Goal: Task Accomplishment & Management: Use online tool/utility

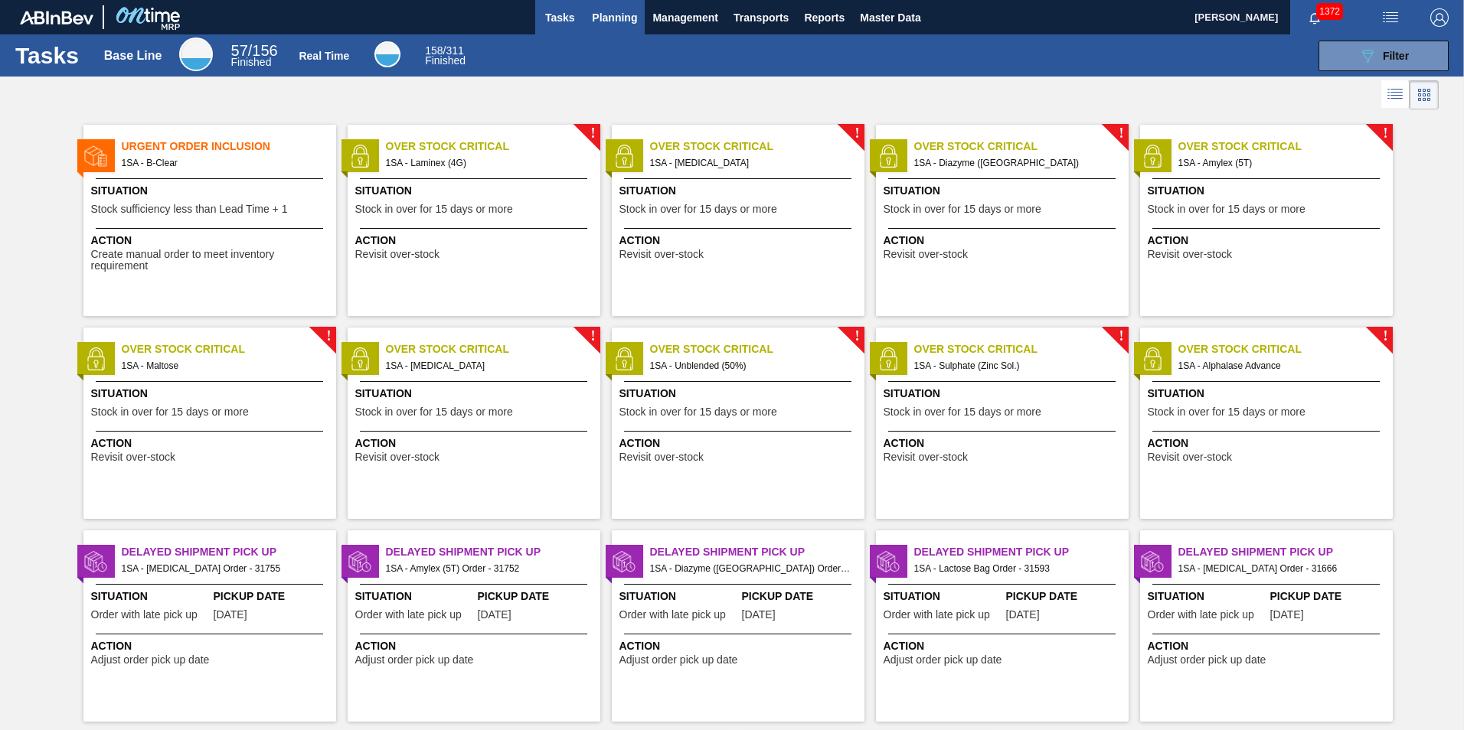
click at [607, 21] on span "Planning" at bounding box center [614, 17] width 45 height 18
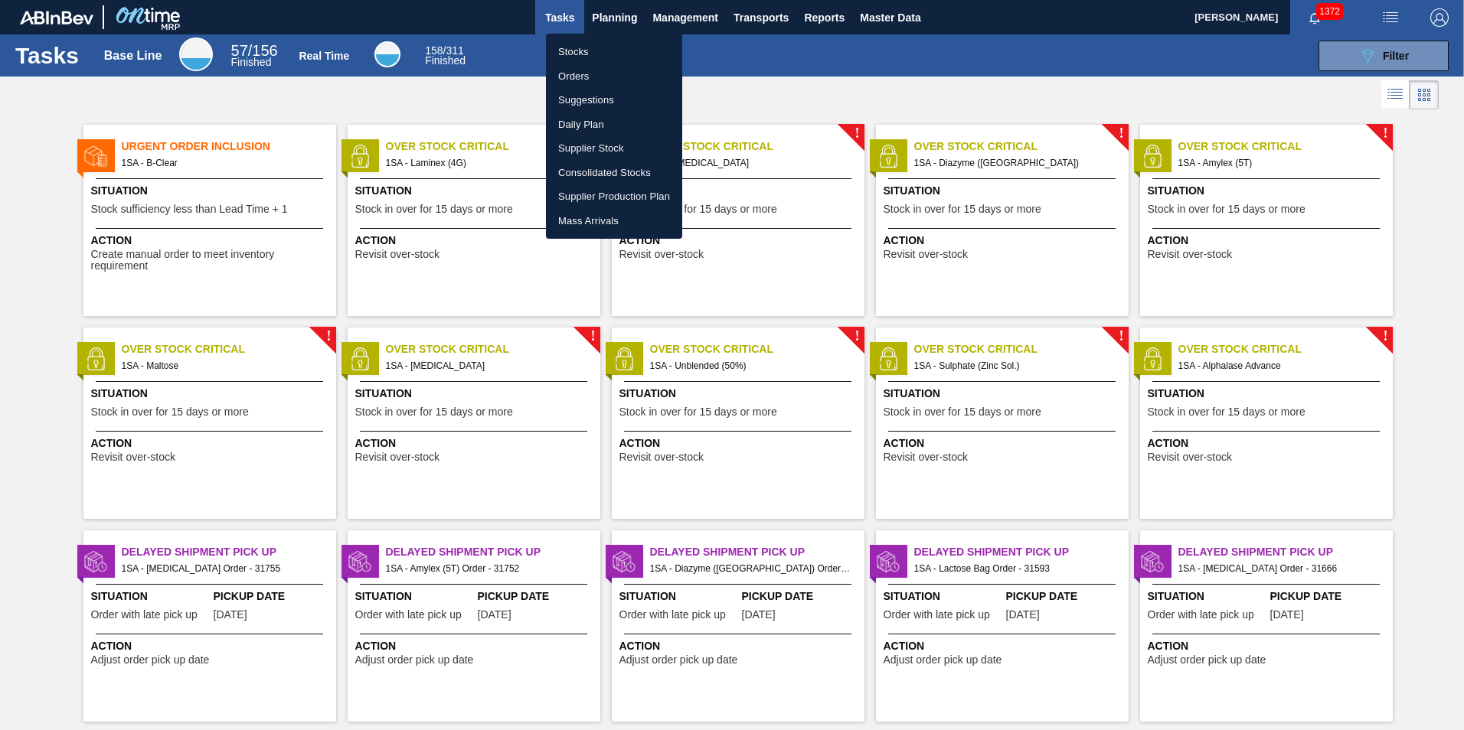
click at [575, 76] on li "Orders" at bounding box center [614, 76] width 136 height 24
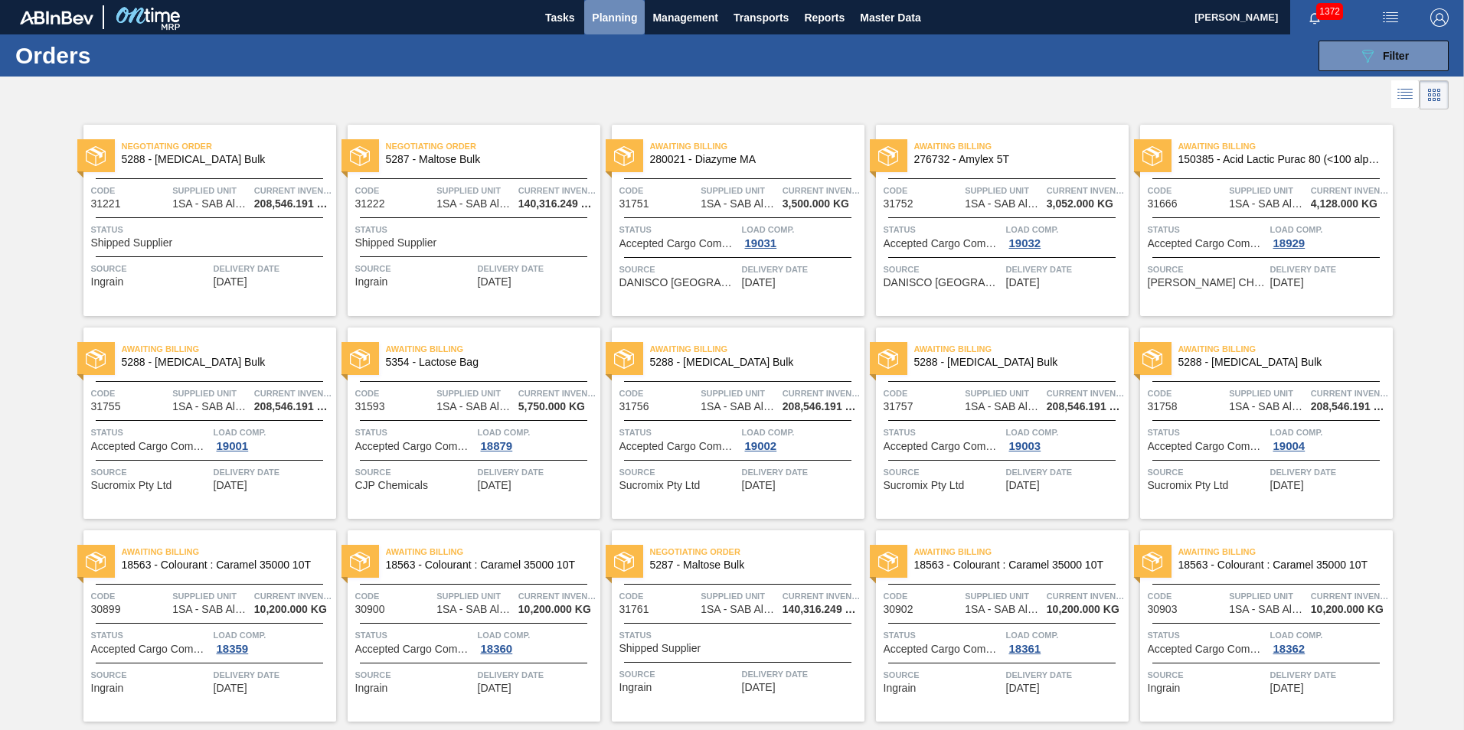
click at [611, 11] on span "Planning" at bounding box center [614, 17] width 45 height 18
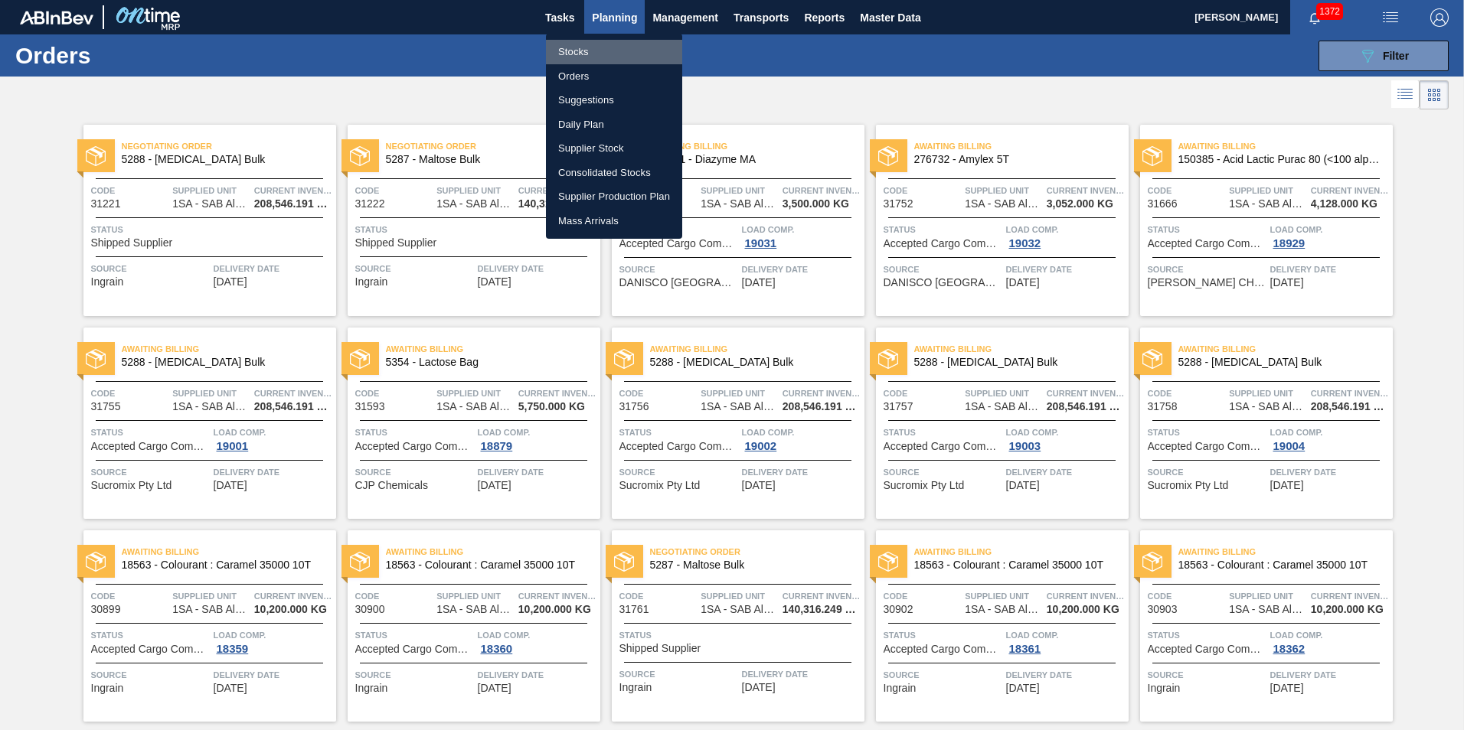
click at [587, 52] on li "Stocks" at bounding box center [614, 52] width 136 height 24
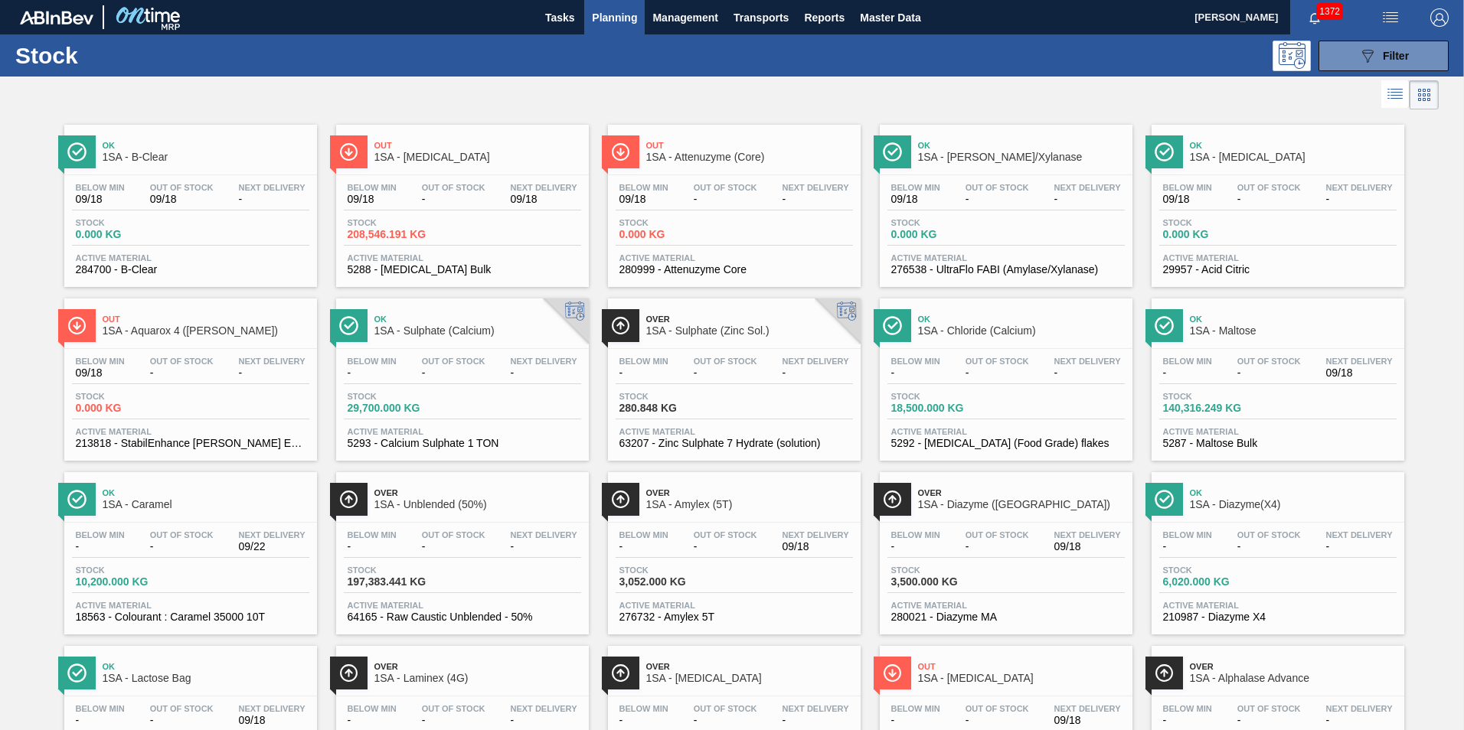
click at [437, 332] on span "1SA - Sulphate (Calcium)" at bounding box center [477, 330] width 207 height 11
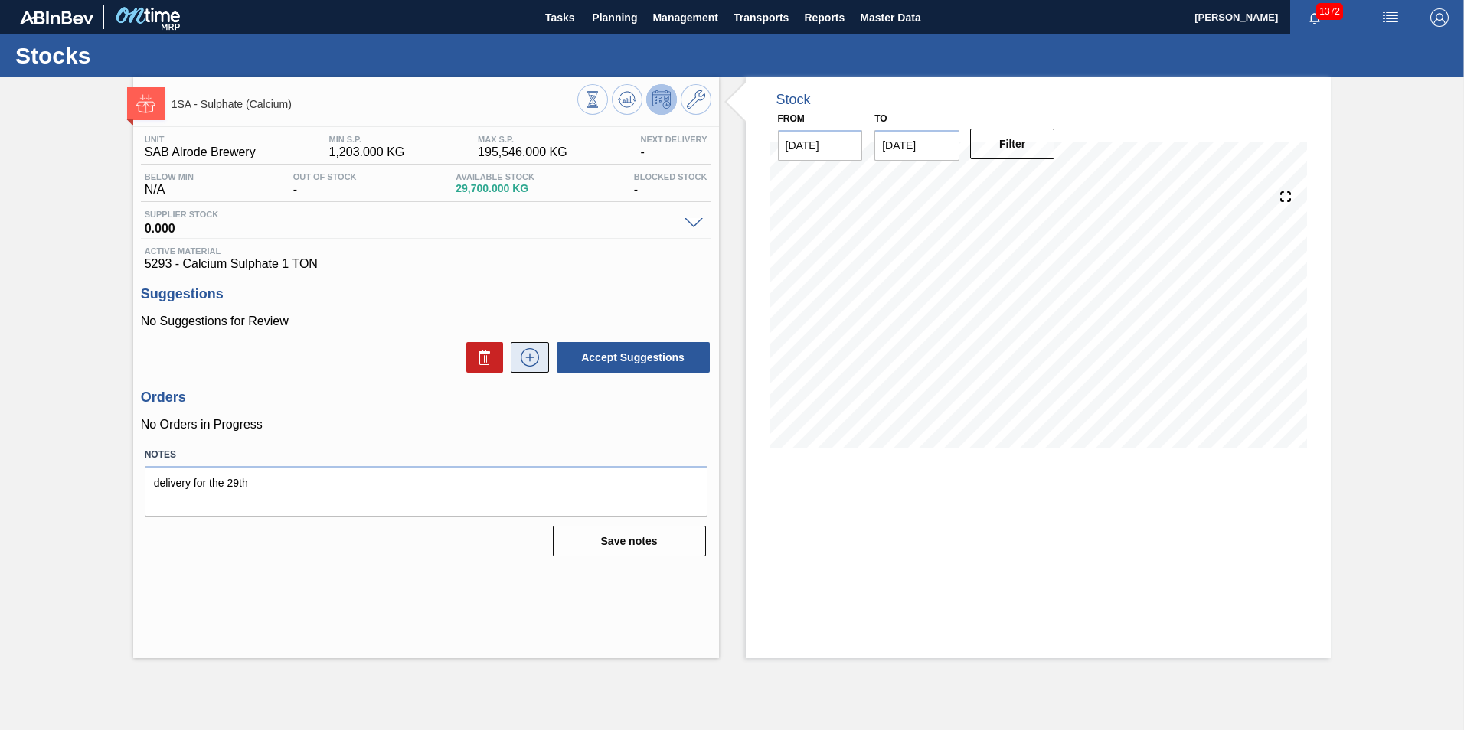
click at [527, 355] on icon at bounding box center [529, 357] width 24 height 18
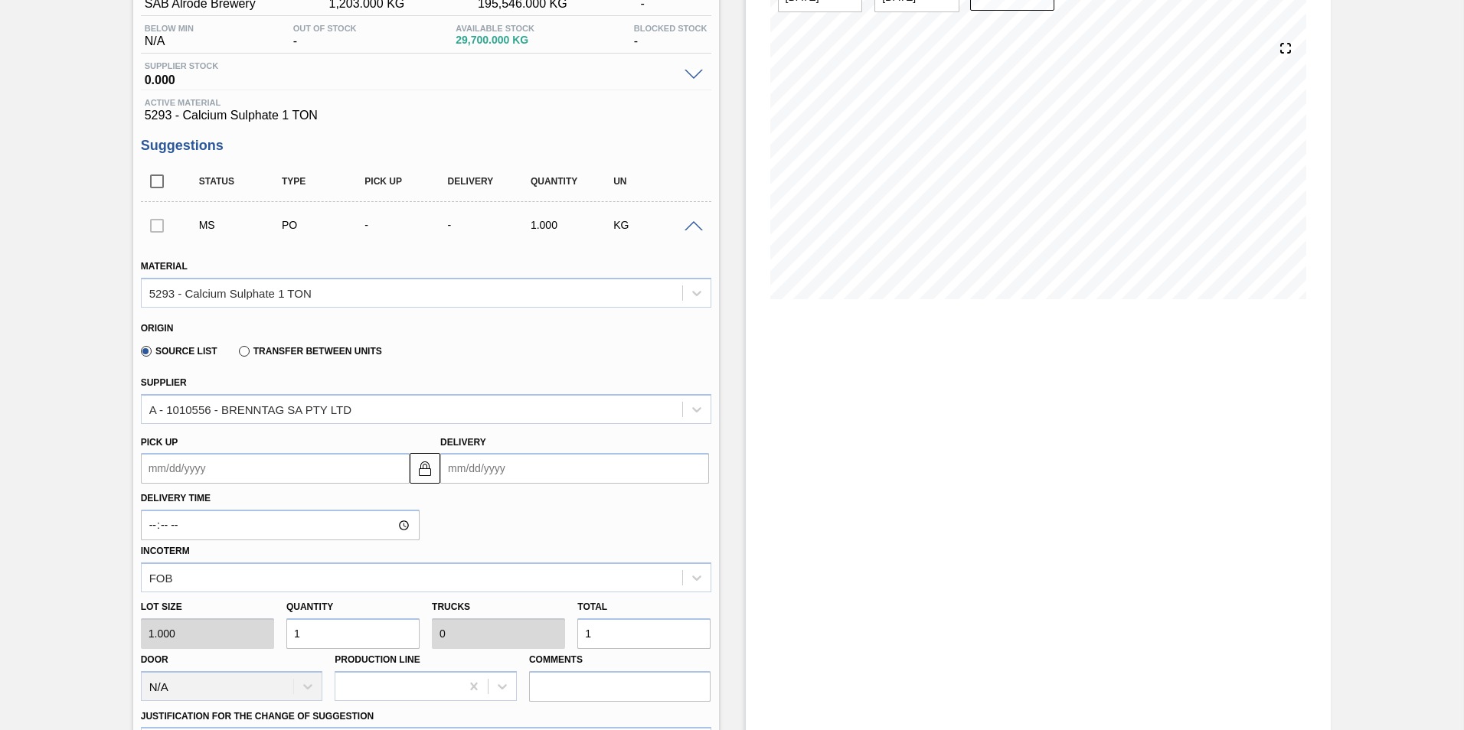
scroll to position [153, 0]
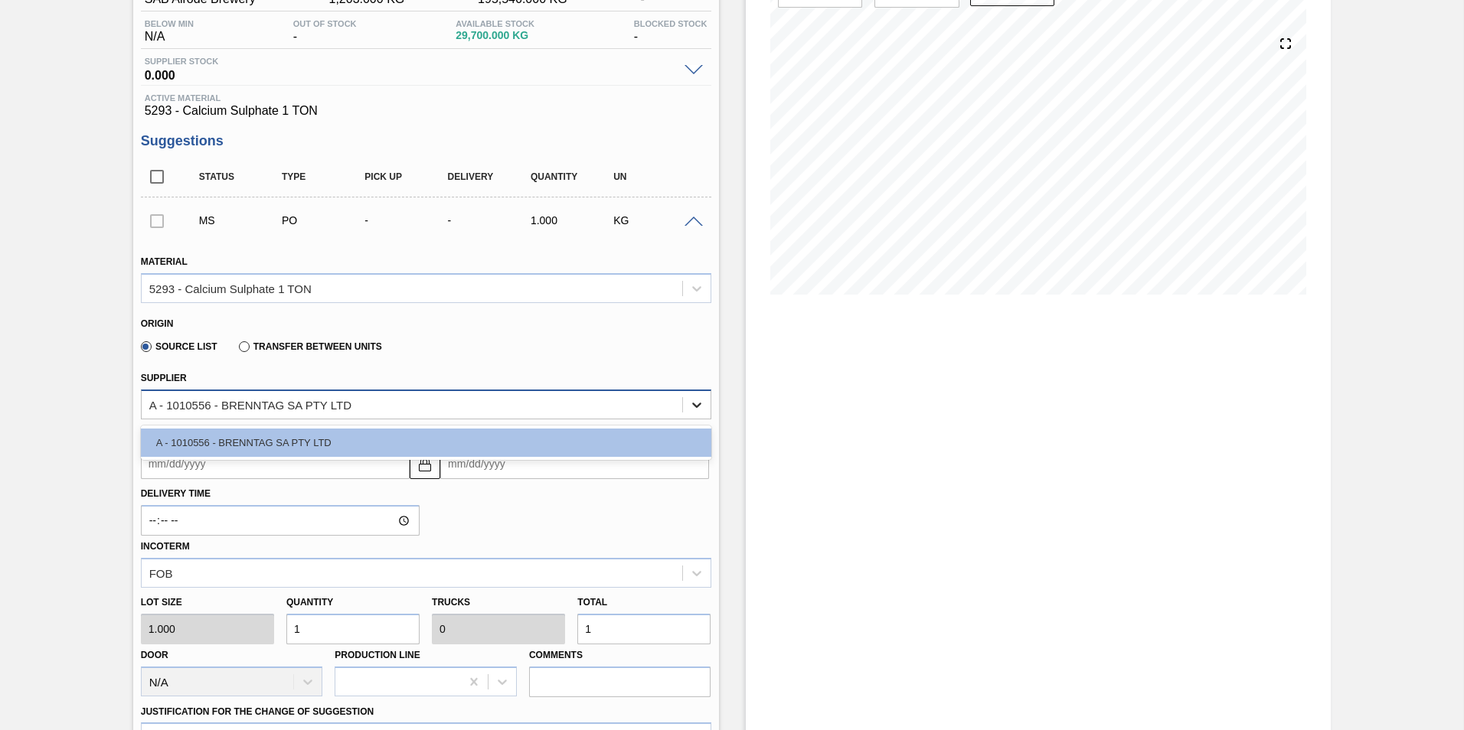
click at [698, 408] on icon at bounding box center [696, 404] width 15 height 15
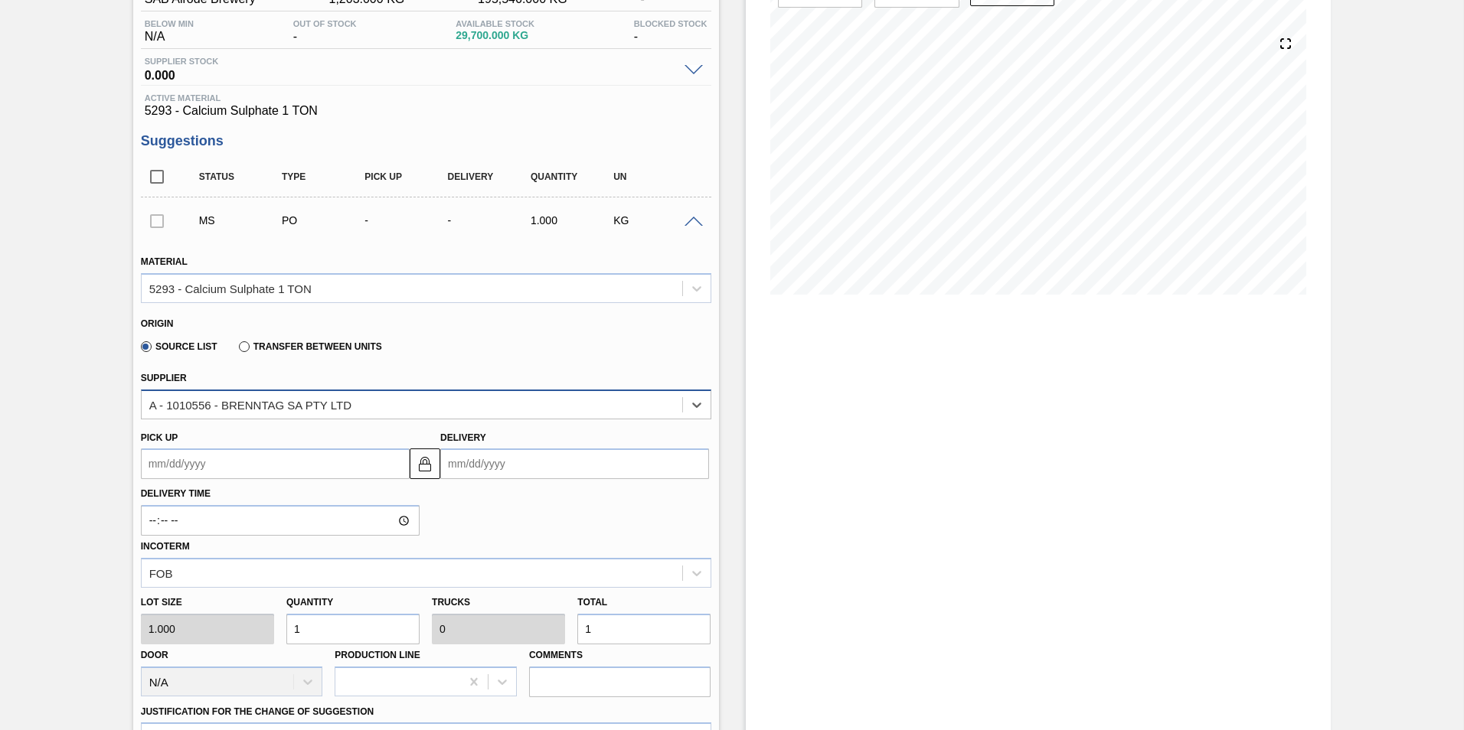
click at [616, 403] on div "A - 1010556 - BRENNTAG SA PTY LTD" at bounding box center [412, 404] width 540 height 22
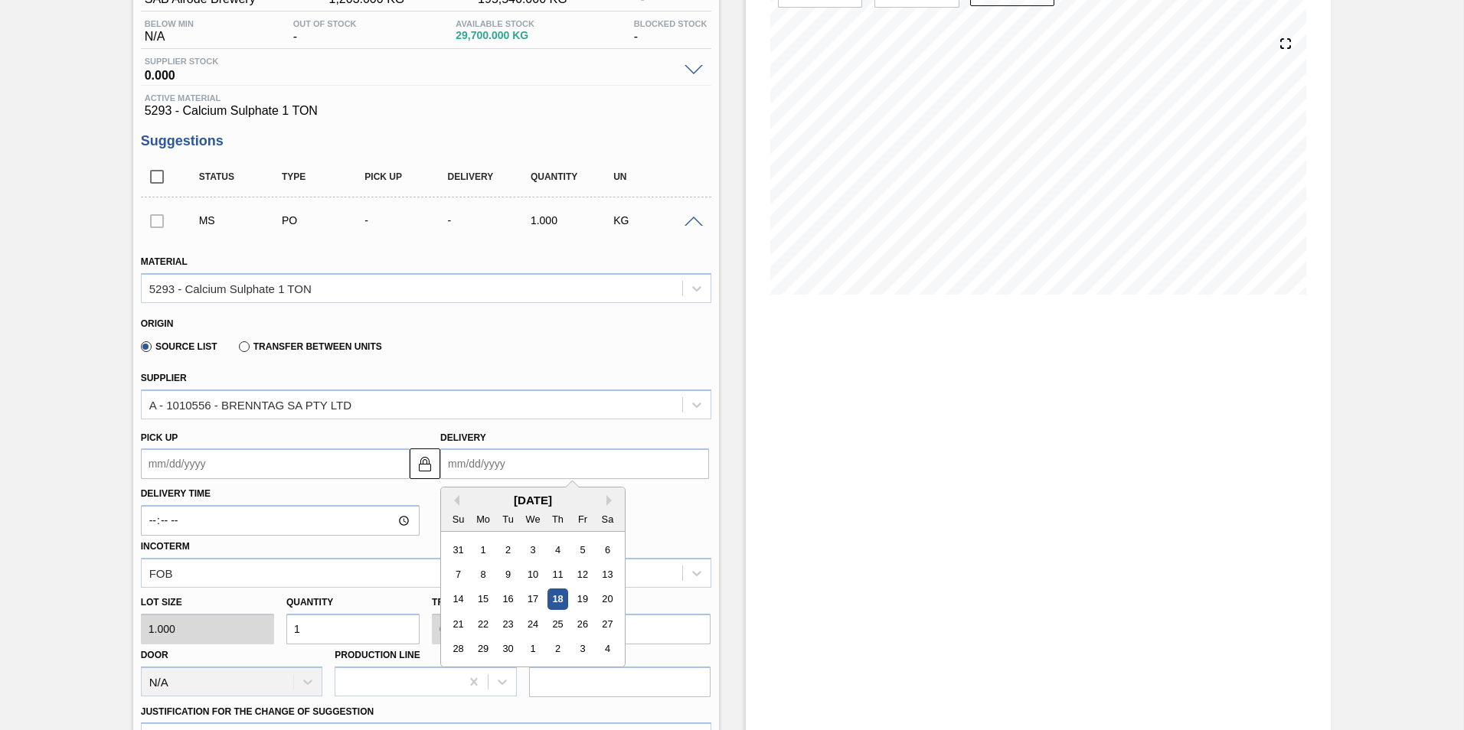
click at [611, 469] on input "Delivery" at bounding box center [574, 464] width 269 height 31
click at [558, 625] on div "25" at bounding box center [557, 624] width 21 height 21
type up3249036352 "[DATE]"
type input "[DATE]"
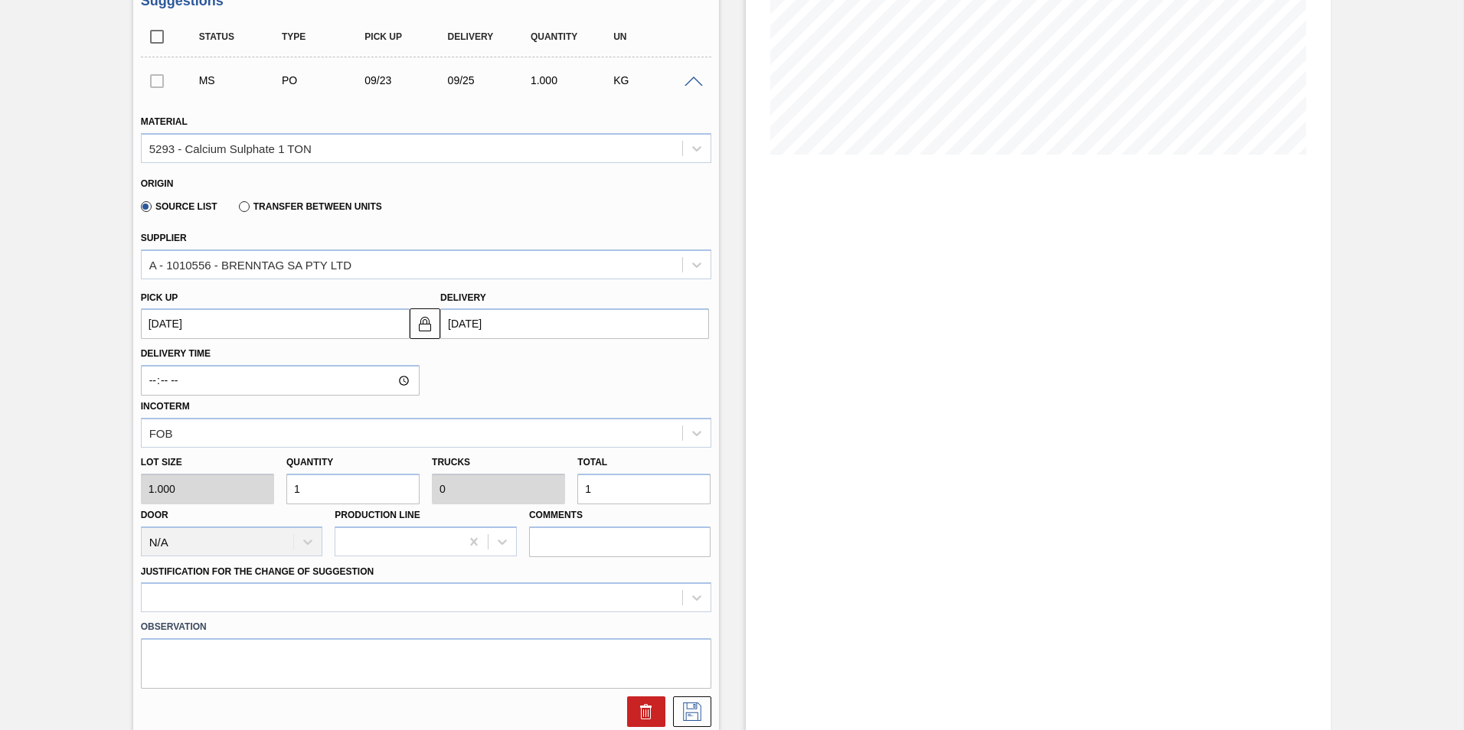
scroll to position [306, 0]
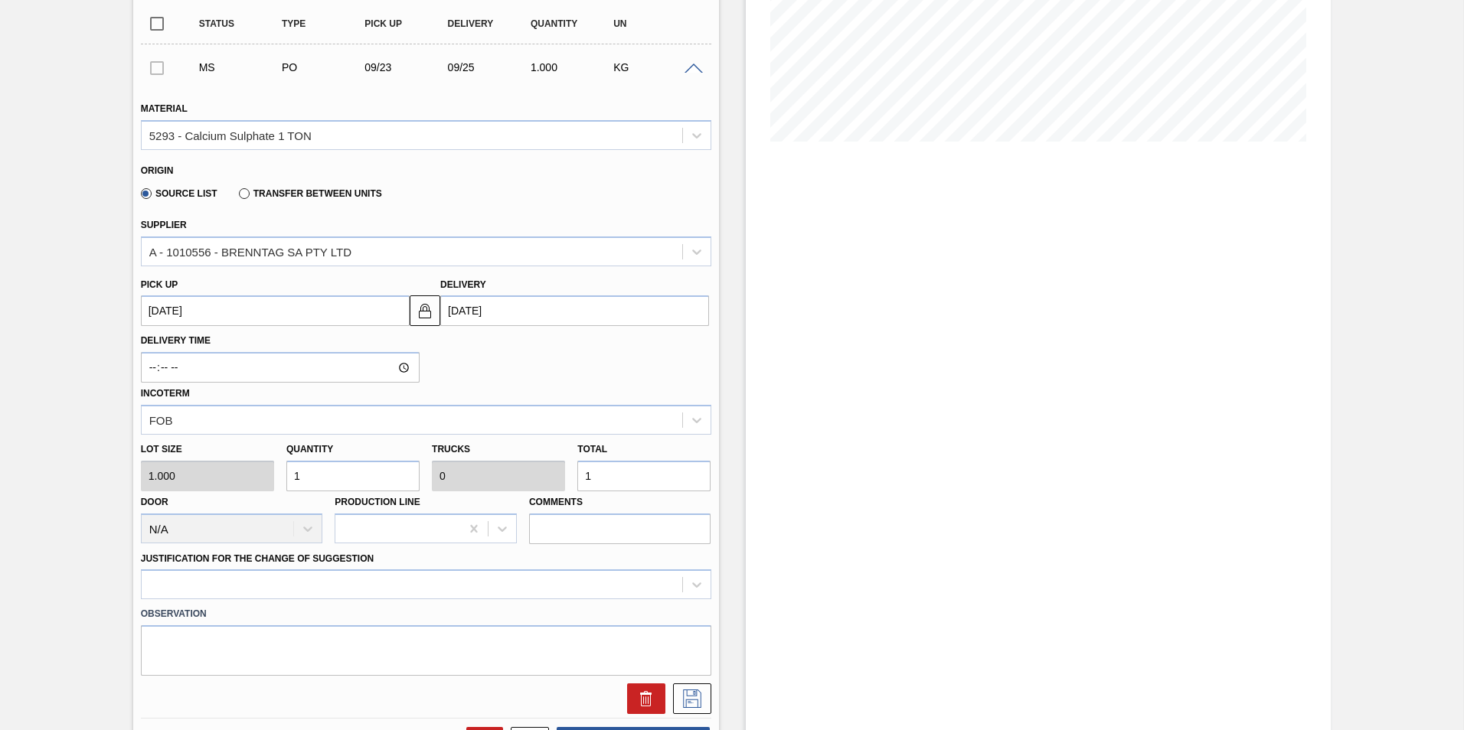
click at [619, 480] on input "1" at bounding box center [643, 476] width 133 height 31
type input "0"
type input "1"
type input "19"
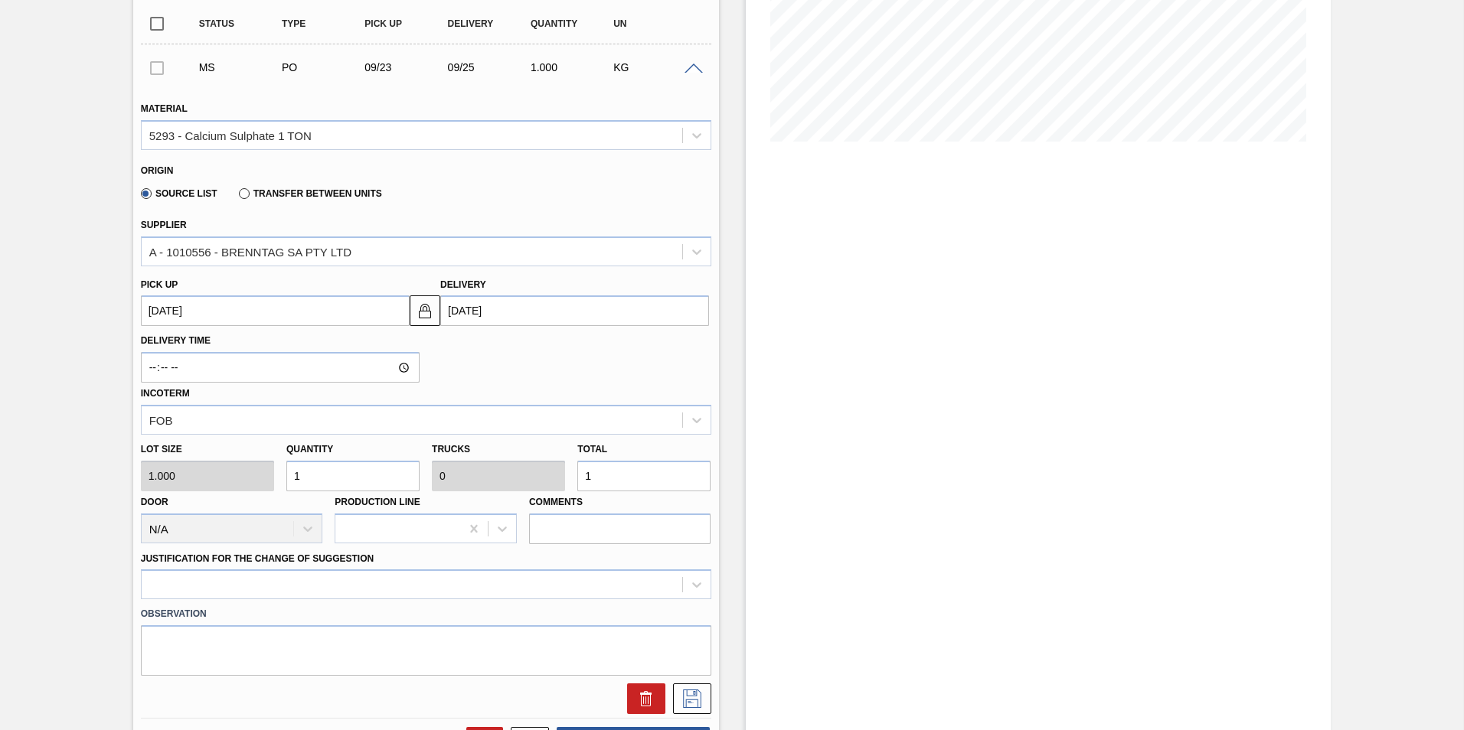
type input "0.001"
type input "19"
type input "196"
type input "0.01"
type input "196"
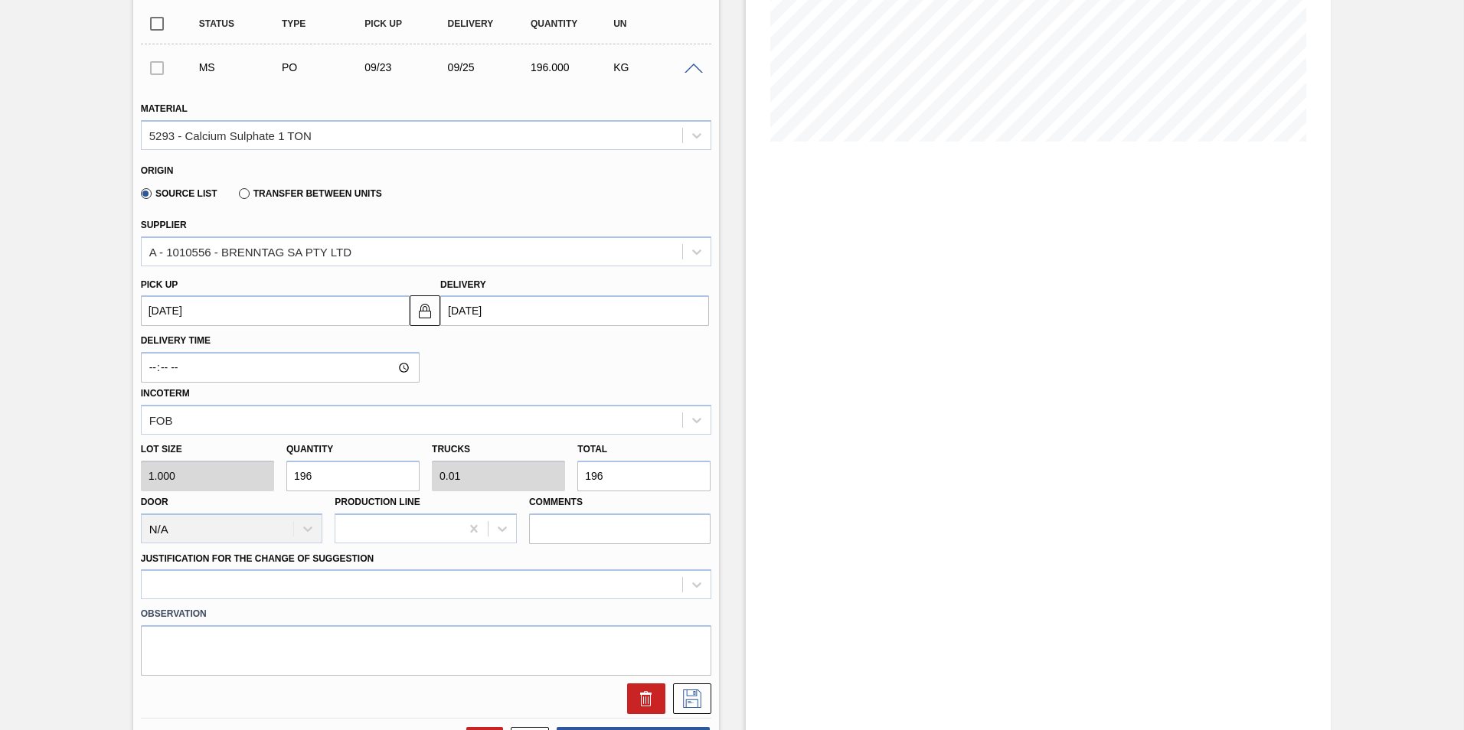
type input "1,960"
type input "0.1"
type input "1,960"
type input "19,600"
type input "1"
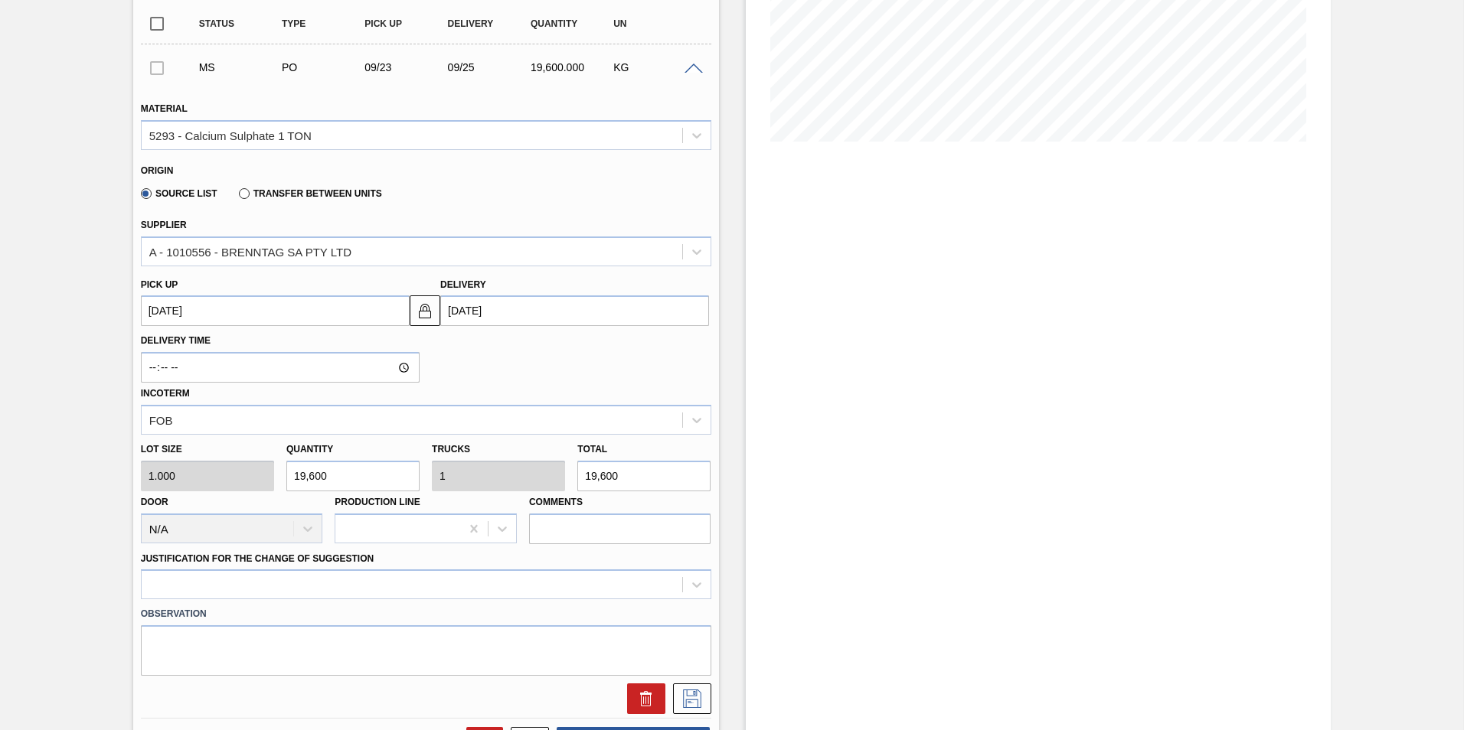
type input "19,600"
click at [692, 587] on div at bounding box center [426, 585] width 570 height 30
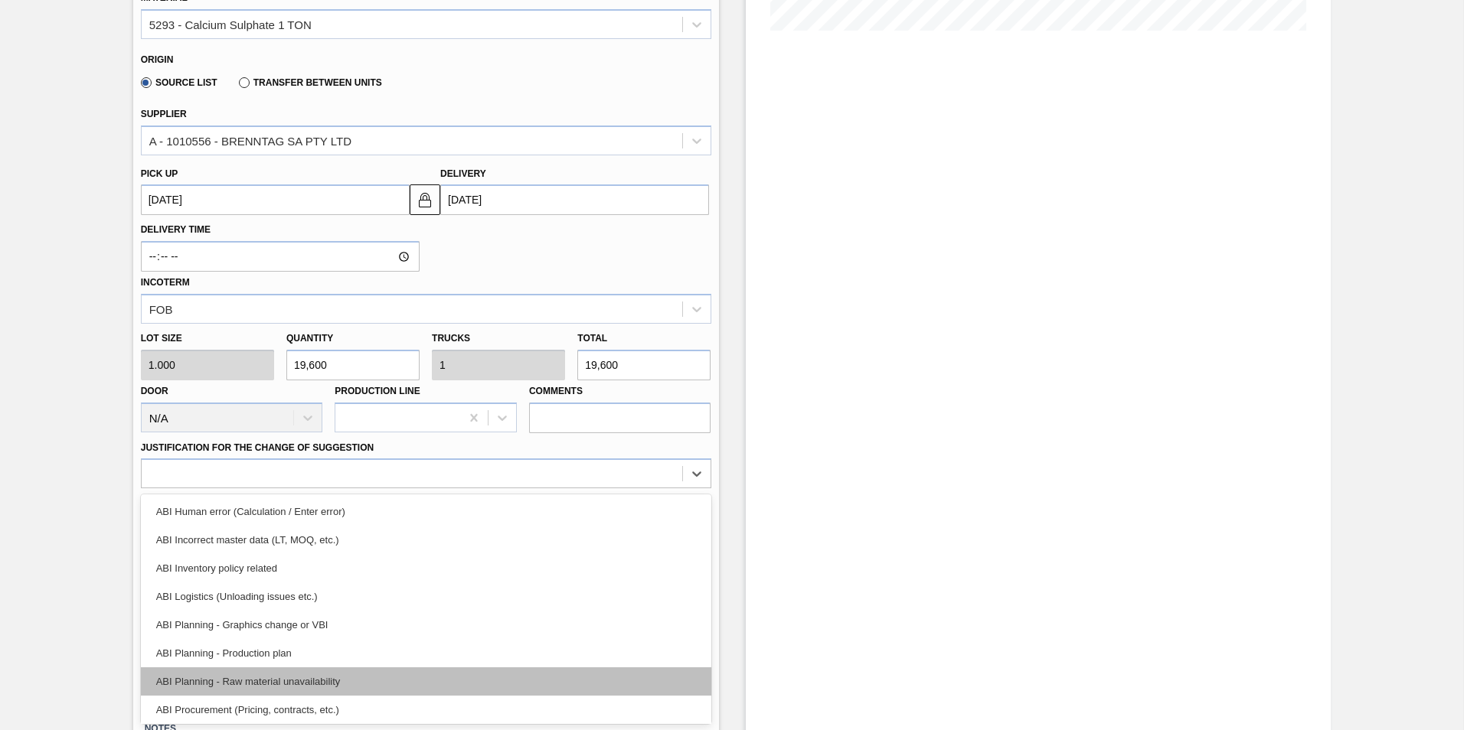
click at [257, 682] on div "ABI Planning - Raw material unavailability" at bounding box center [426, 682] width 570 height 28
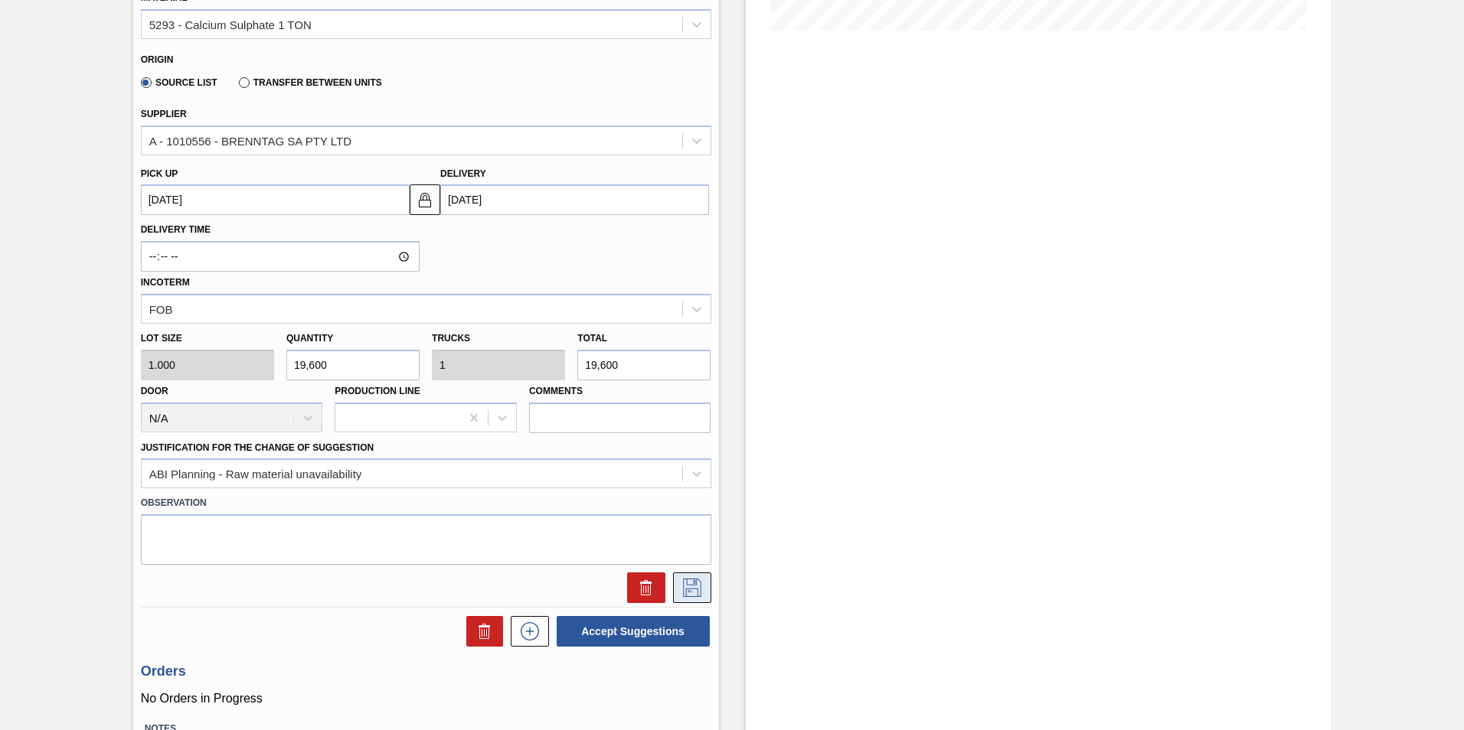
click at [698, 597] on icon at bounding box center [692, 588] width 18 height 18
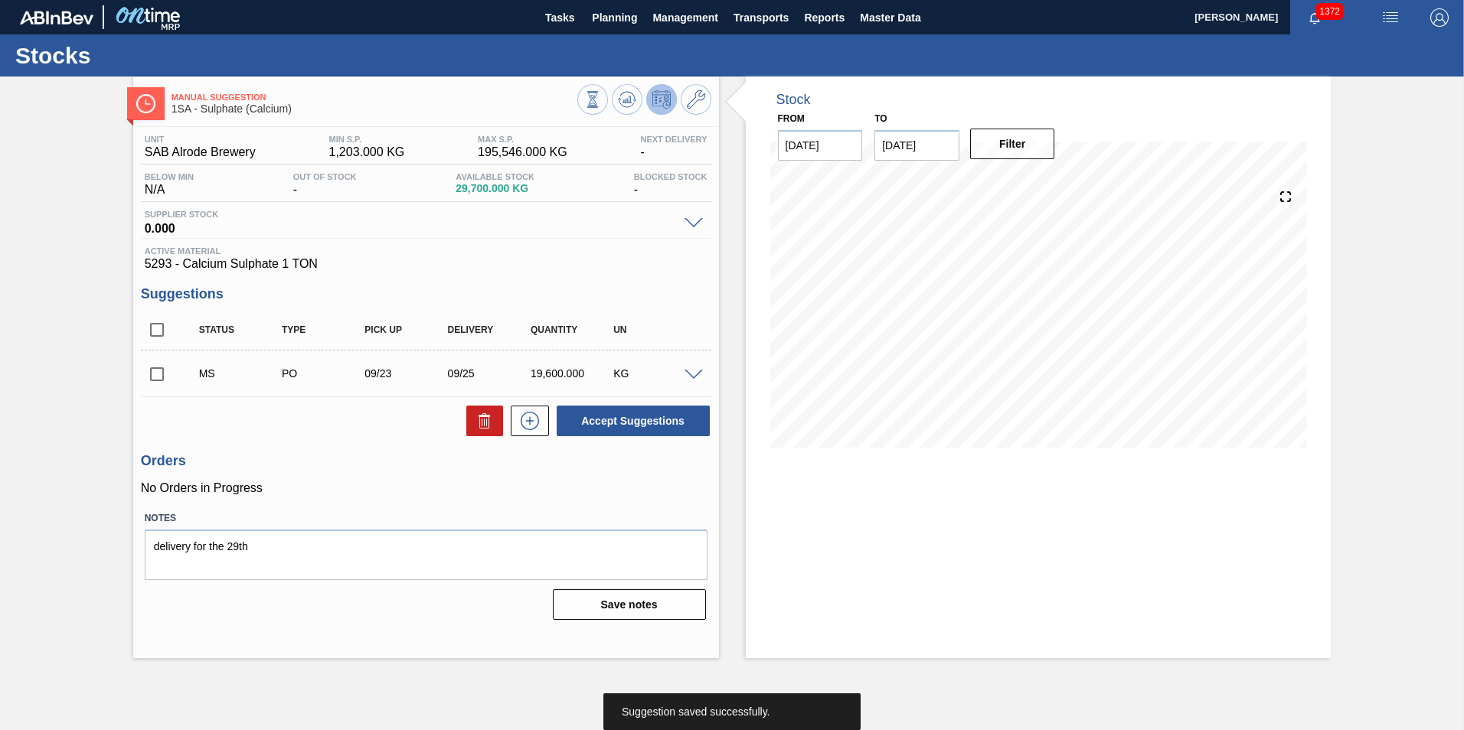
scroll to position [0, 0]
click at [158, 377] on input "checkbox" at bounding box center [157, 374] width 32 height 32
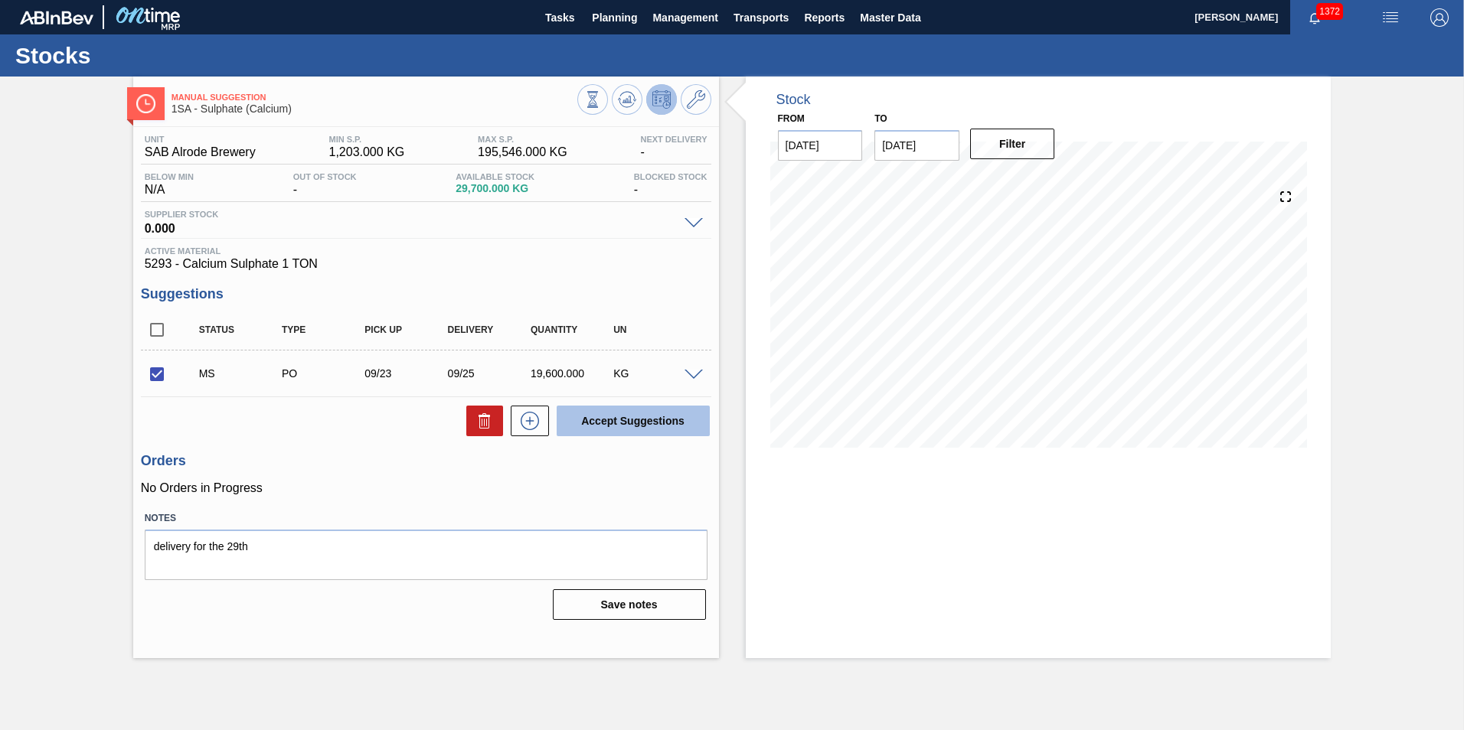
click at [619, 424] on button "Accept Suggestions" at bounding box center [633, 421] width 153 height 31
checkbox input "false"
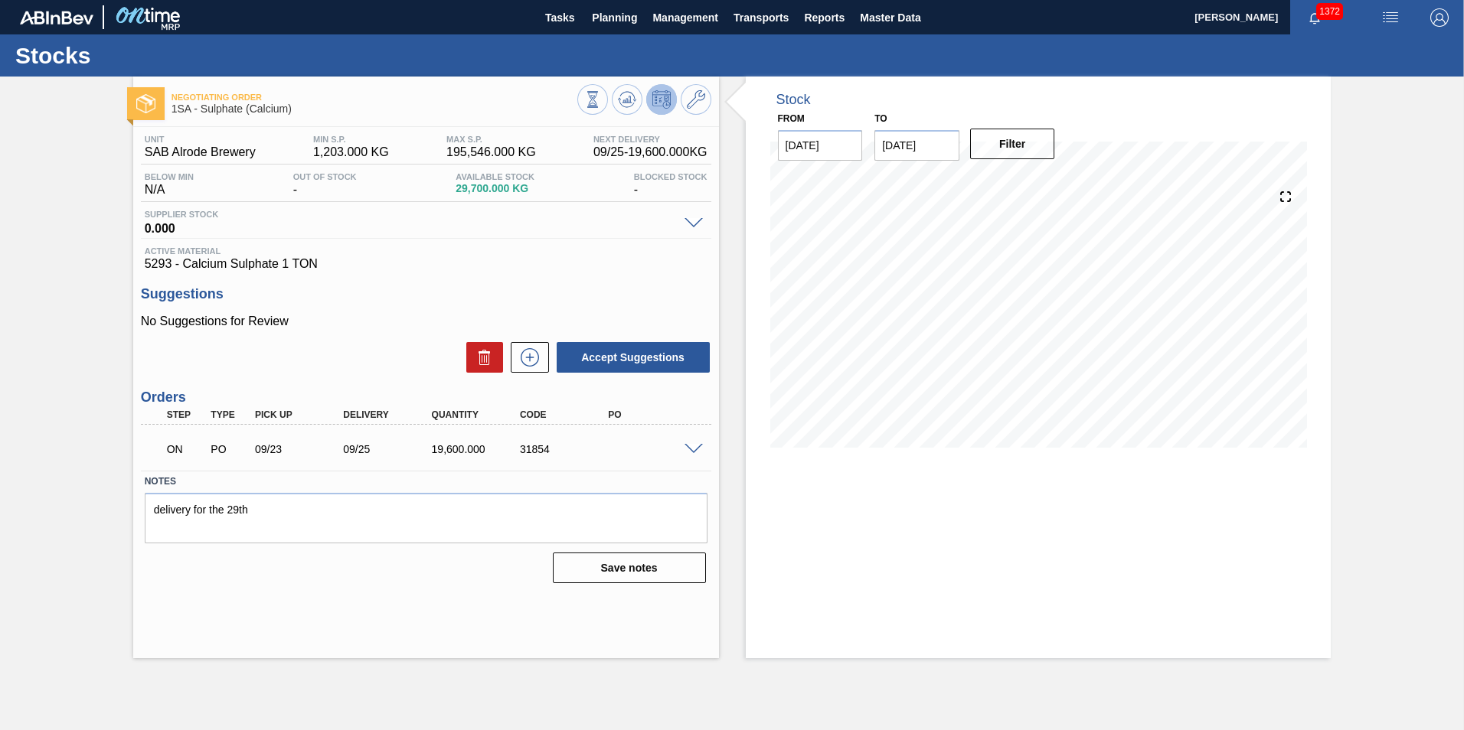
click at [528, 449] on div "31854" at bounding box center [565, 449] width 99 height 12
copy div "31854"
